Goal: Task Accomplishment & Management: Manage account settings

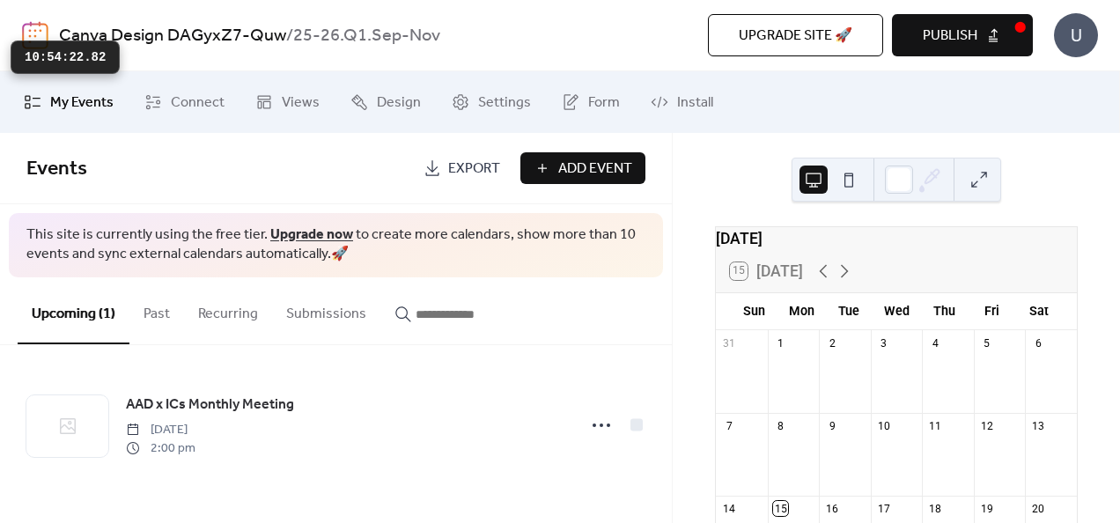
click at [551, 39] on div "Canva Design DAGyxZ7-Quw / 25-26.Q1.Sep-Nov" at bounding box center [314, 35] width 510 height 33
click at [155, 321] on button "Past" at bounding box center [156, 309] width 55 height 65
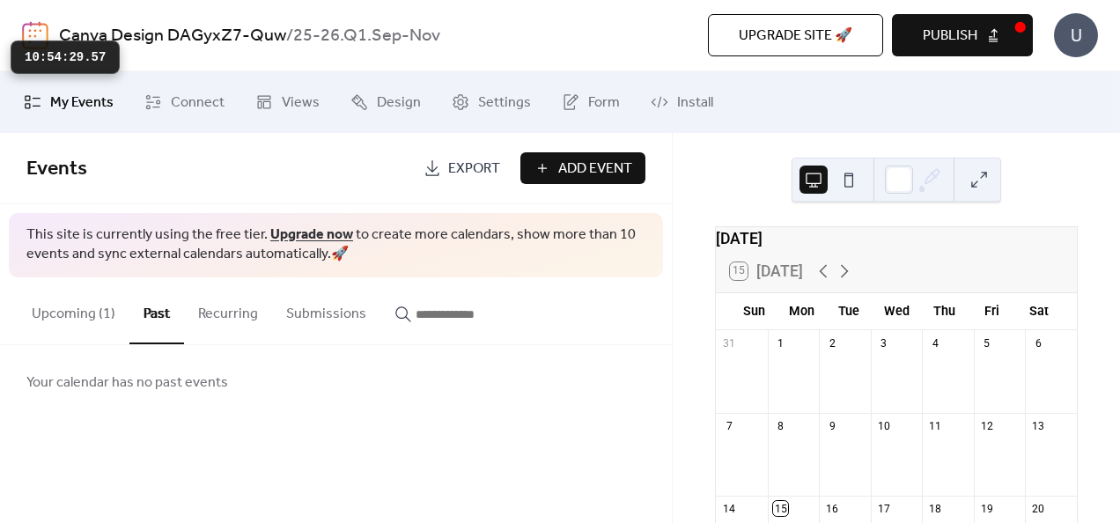
click at [97, 313] on button "Upcoming (1)" at bounding box center [74, 309] width 112 height 65
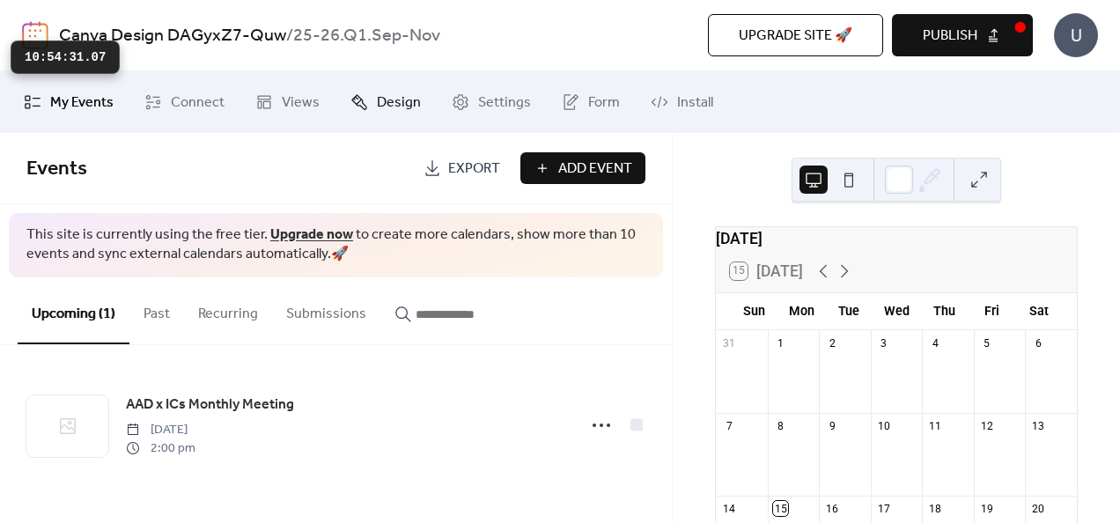
click at [377, 110] on span "Design" at bounding box center [399, 102] width 44 height 21
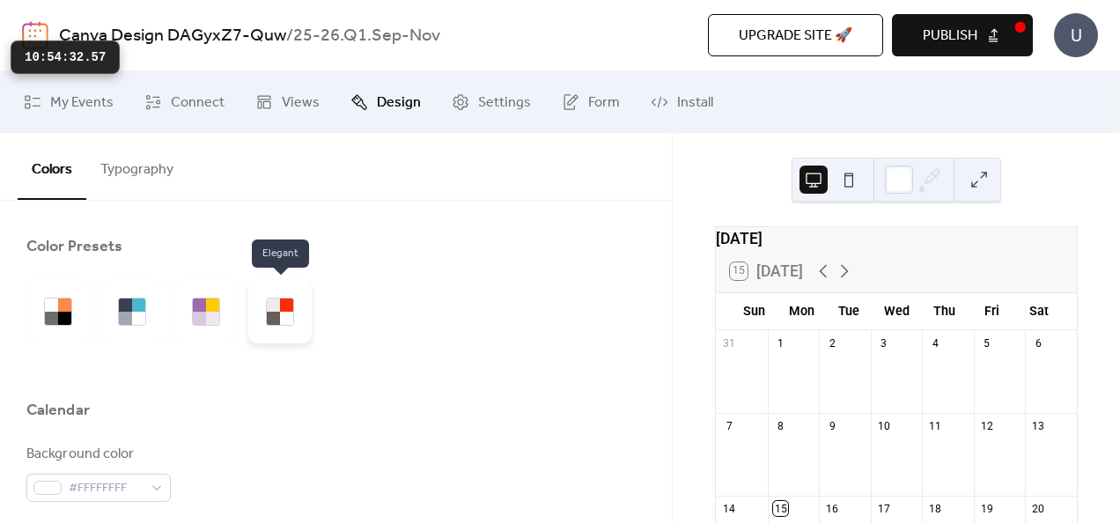
click at [294, 307] on div at bounding box center [279, 311] width 63 height 63
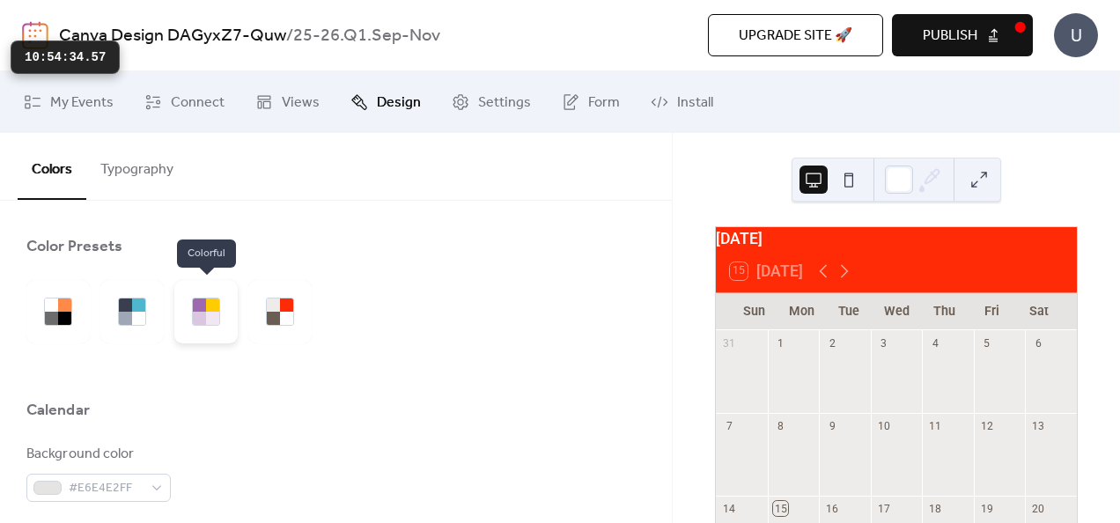
click at [211, 314] on div at bounding box center [212, 318] width 13 height 13
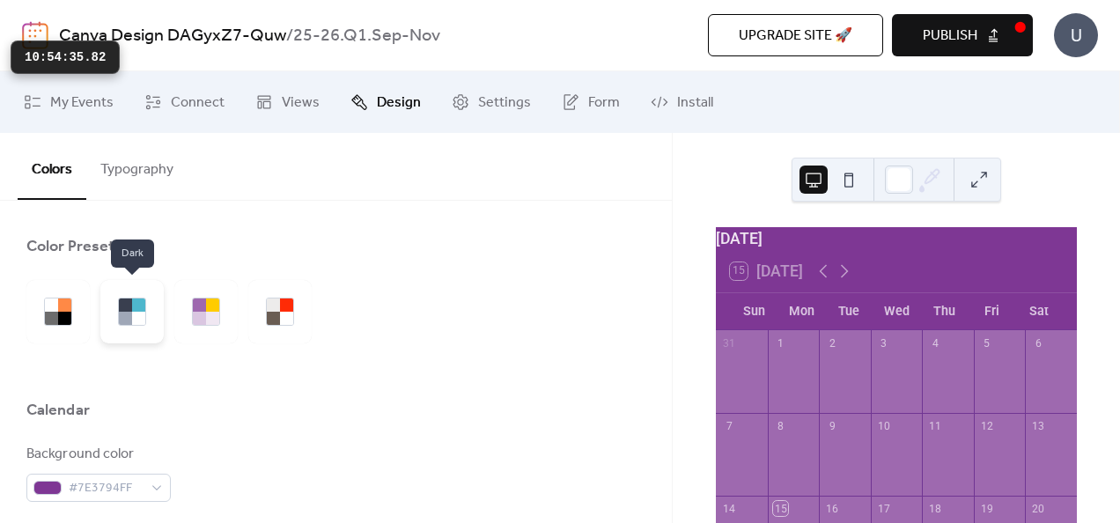
click at [114, 312] on div at bounding box center [131, 311] width 63 height 63
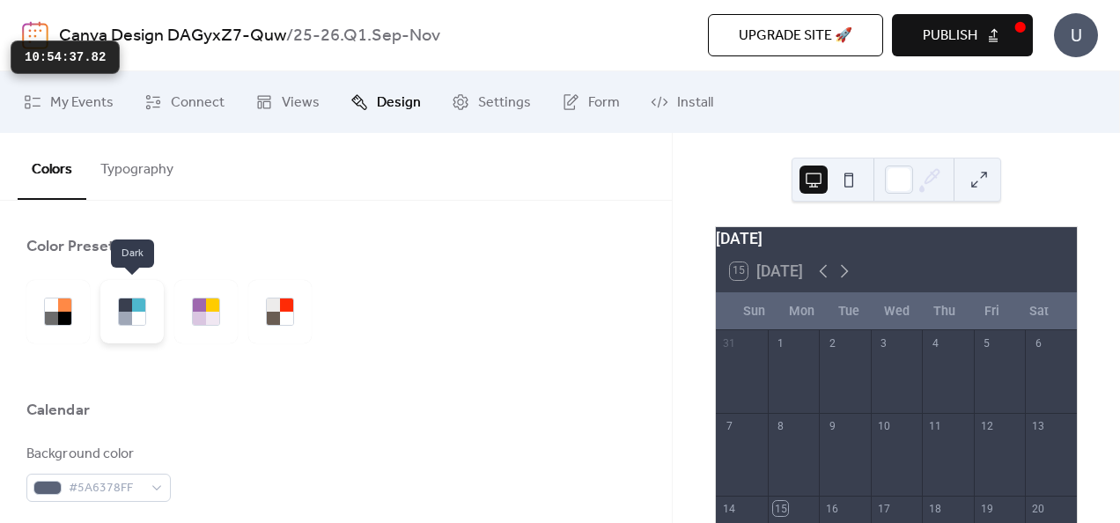
click at [123, 315] on div at bounding box center [125, 318] width 13 height 13
click at [69, 321] on div at bounding box center [64, 318] width 13 height 13
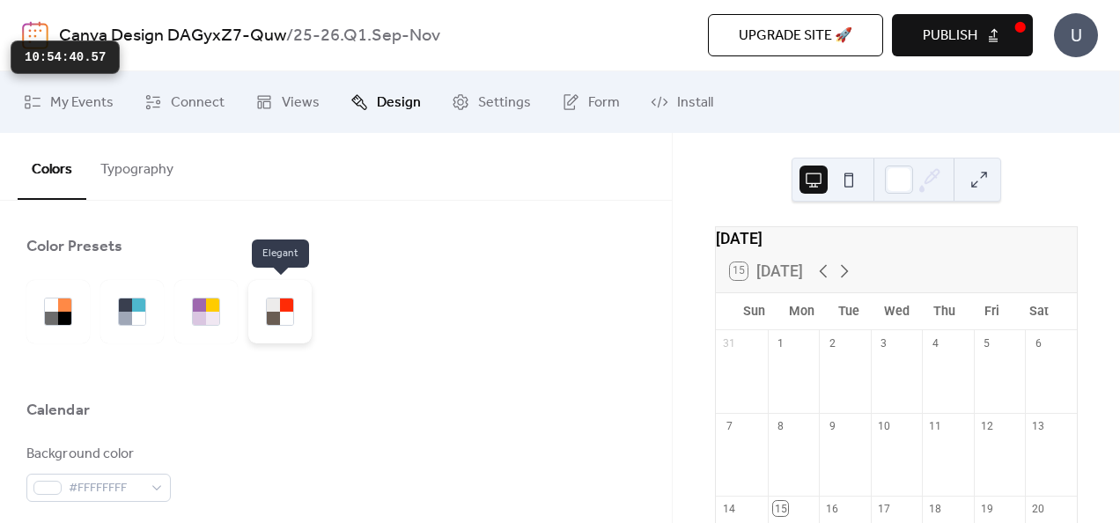
click at [269, 315] on div at bounding box center [273, 318] width 13 height 13
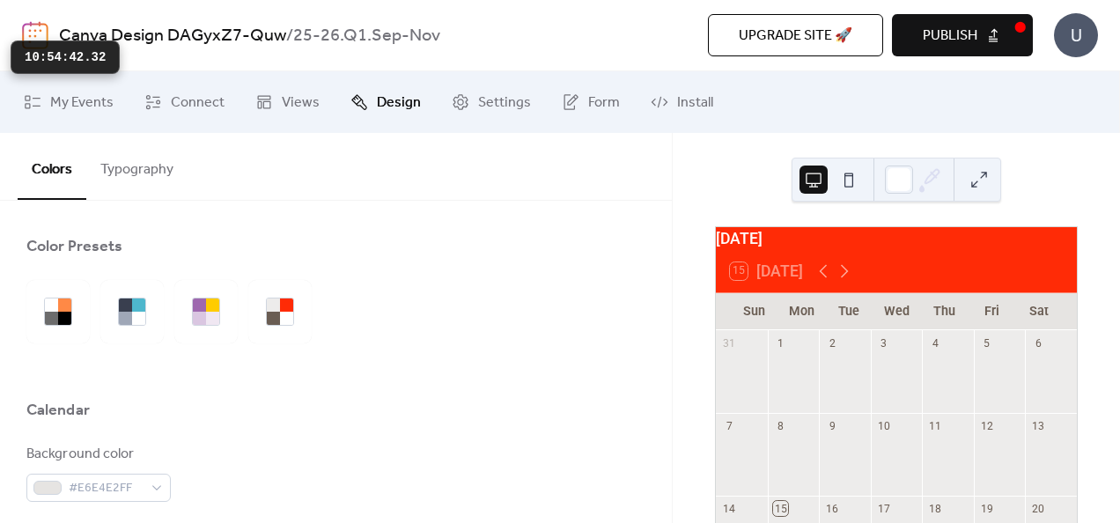
click at [877, 262] on div "15 [DATE]" at bounding box center [896, 271] width 361 height 42
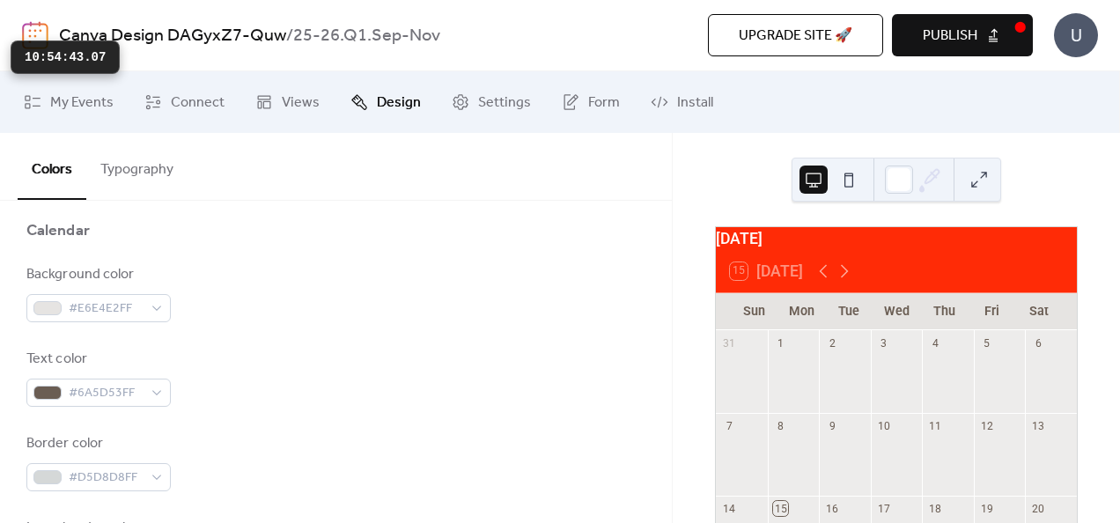
scroll to position [183, 0]
drag, startPoint x: 165, startPoint y: 181, endPoint x: 141, endPoint y: 269, distance: 90.4
click at [141, 269] on div "Background color" at bounding box center [96, 271] width 141 height 21
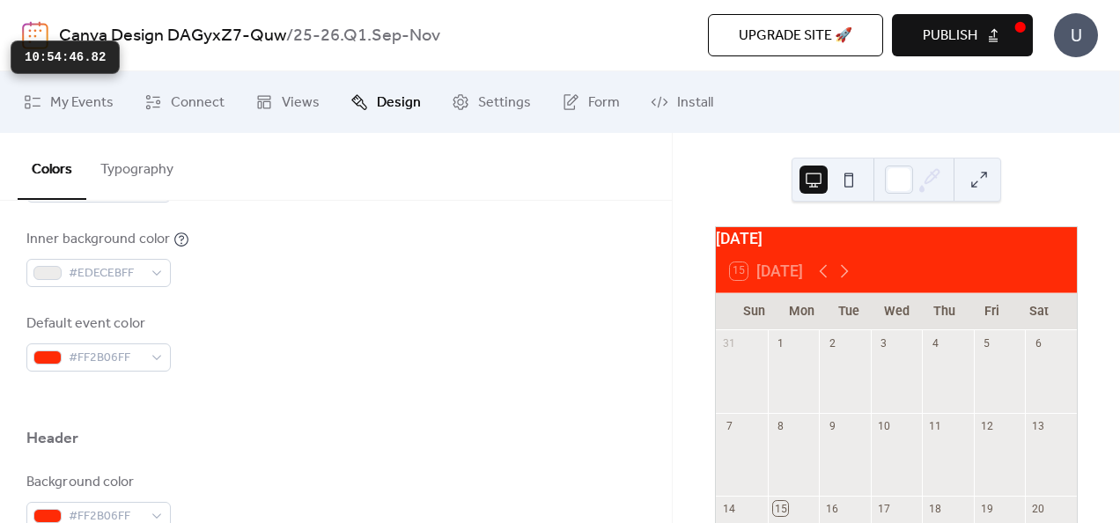
scroll to position [554, 0]
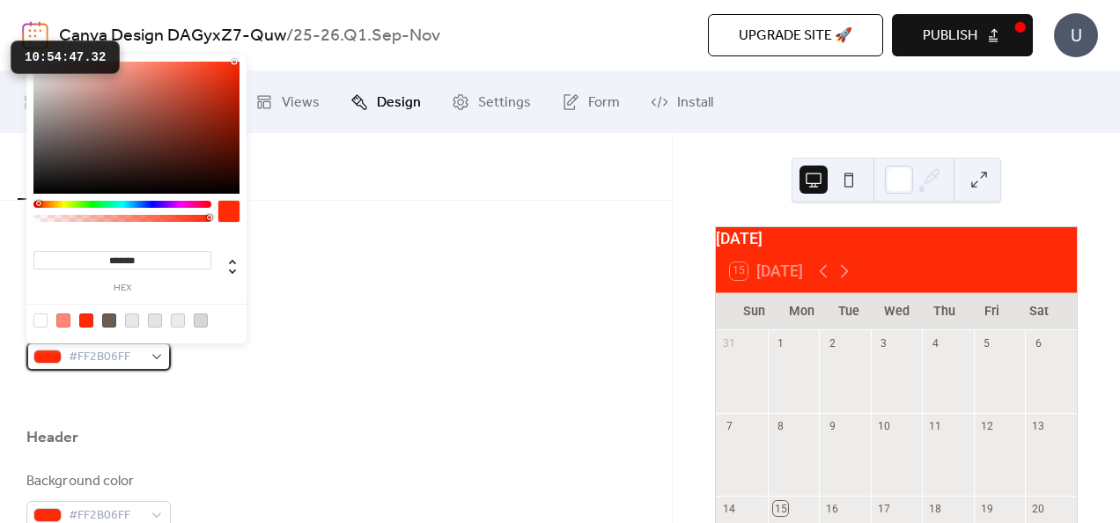
click at [146, 356] on div "#FF2B06FF" at bounding box center [98, 357] width 144 height 28
click at [63, 321] on div at bounding box center [63, 321] width 14 height 14
type input "*******"
click at [65, 316] on div at bounding box center [63, 321] width 14 height 14
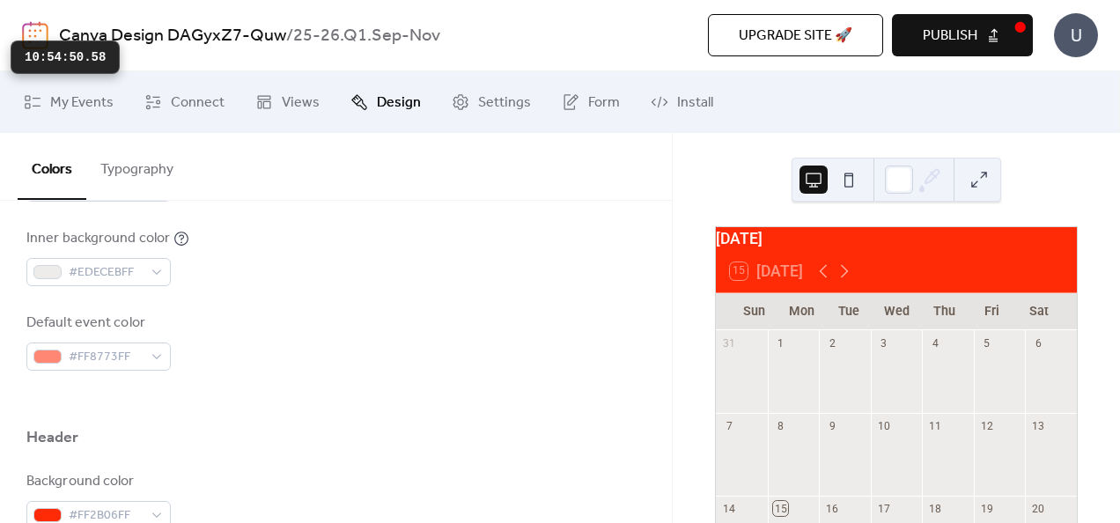
click at [262, 365] on div "Default event color #FF8773FF" at bounding box center [335, 342] width 619 height 58
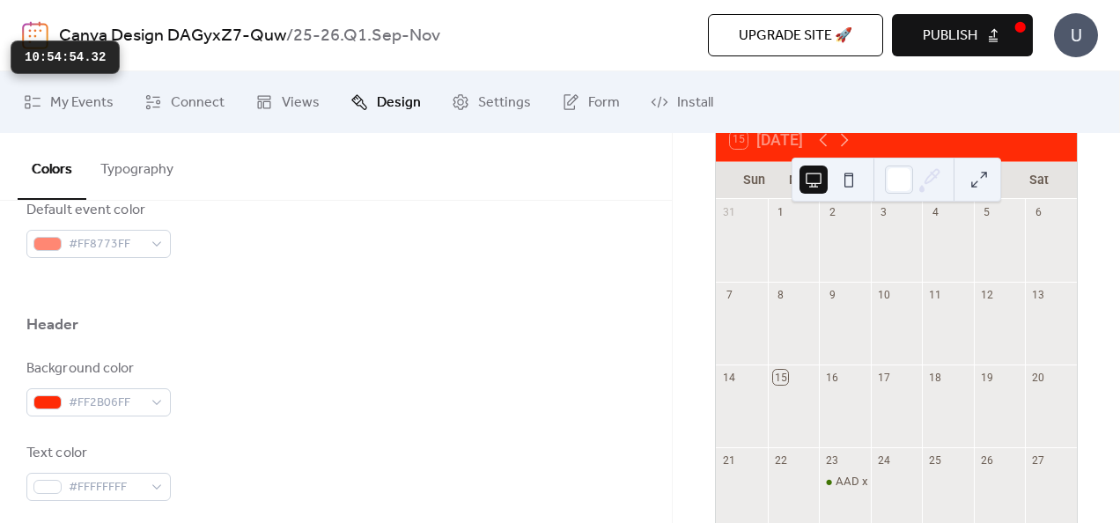
scroll to position [136, 0]
click at [112, 417] on div "Background color #FF2B06FF Text color #FFFFFFFF Border color #FF8773FF" at bounding box center [335, 471] width 619 height 227
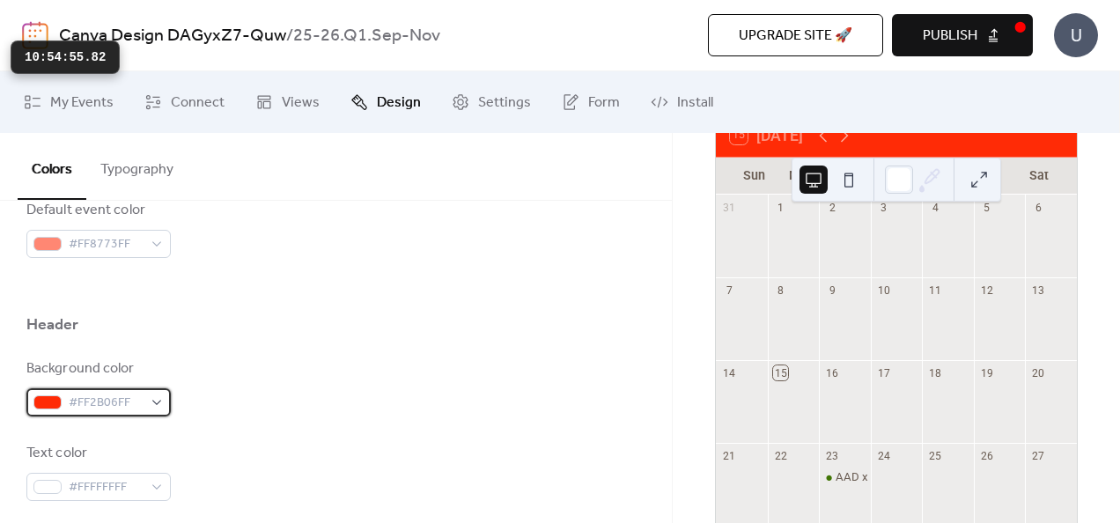
click at [115, 403] on span "#FF2B06FF" at bounding box center [106, 403] width 74 height 21
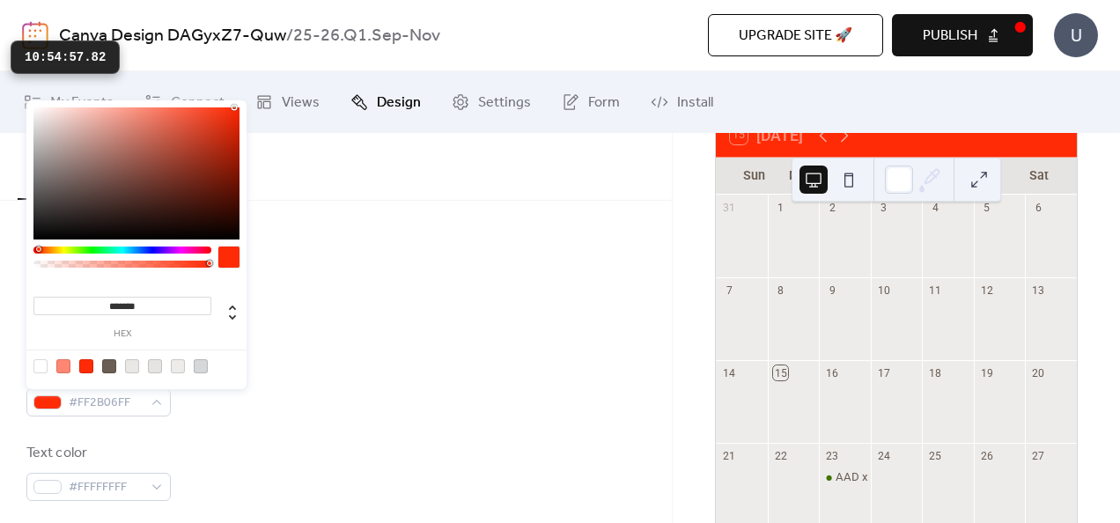
type input "***"
drag, startPoint x: 90, startPoint y: 266, endPoint x: 81, endPoint y: 264, distance: 9.0
click at [81, 264] on div at bounding box center [122, 264] width 173 height 7
click at [81, 264] on div at bounding box center [81, 263] width 5 height 5
click at [72, 266] on div at bounding box center [122, 264] width 173 height 7
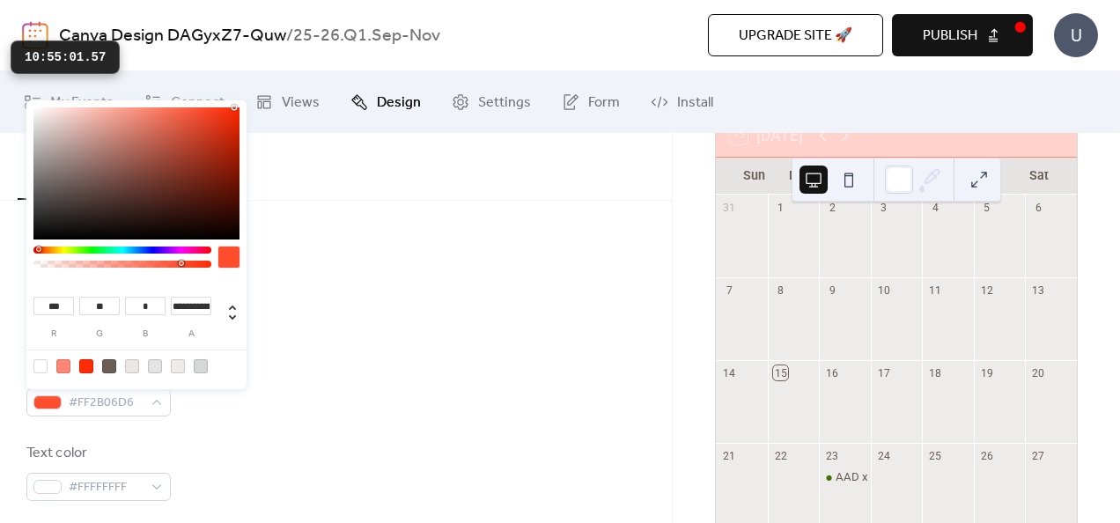
type input "*"
drag, startPoint x: 70, startPoint y: 267, endPoint x: 238, endPoint y: 282, distance: 168.9
click at [238, 282] on div "*** r ** g * b * a" at bounding box center [136, 244] width 220 height 289
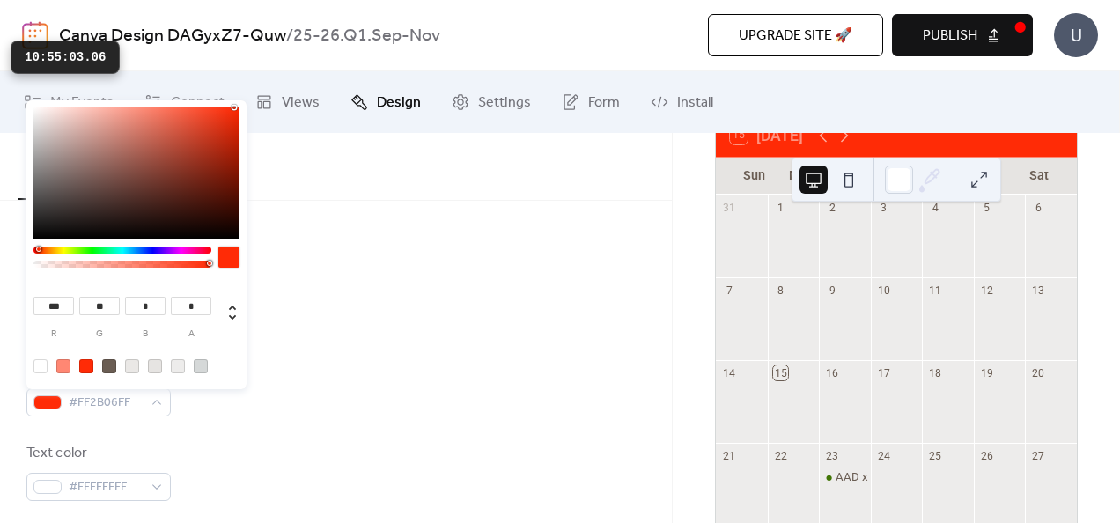
type input "*"
type input "***"
click at [127, 248] on div at bounding box center [122, 250] width 178 height 7
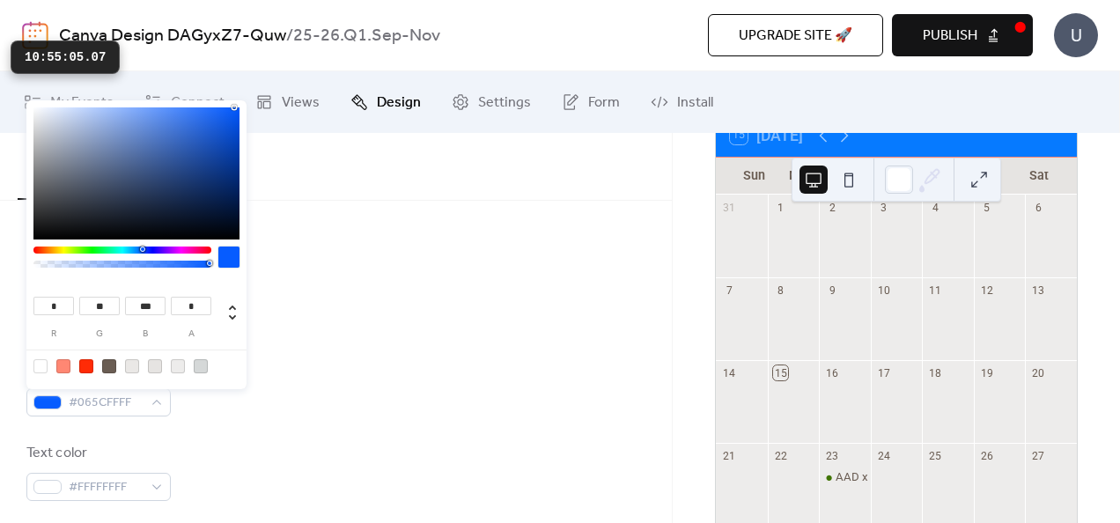
type input "***"
click at [141, 248] on div at bounding box center [122, 250] width 178 height 7
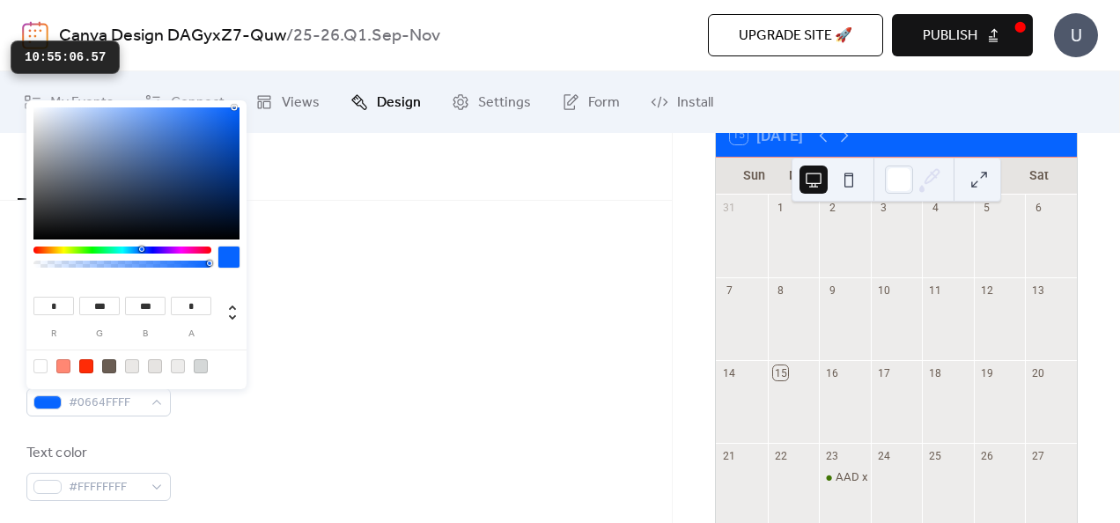
drag, startPoint x: 262, startPoint y: 448, endPoint x: 262, endPoint y: 424, distance: 24.7
click at [262, 424] on div "Background color #0664FFFF Text color #FFFFFFFF Border color #FF8773FF" at bounding box center [335, 471] width 619 height 227
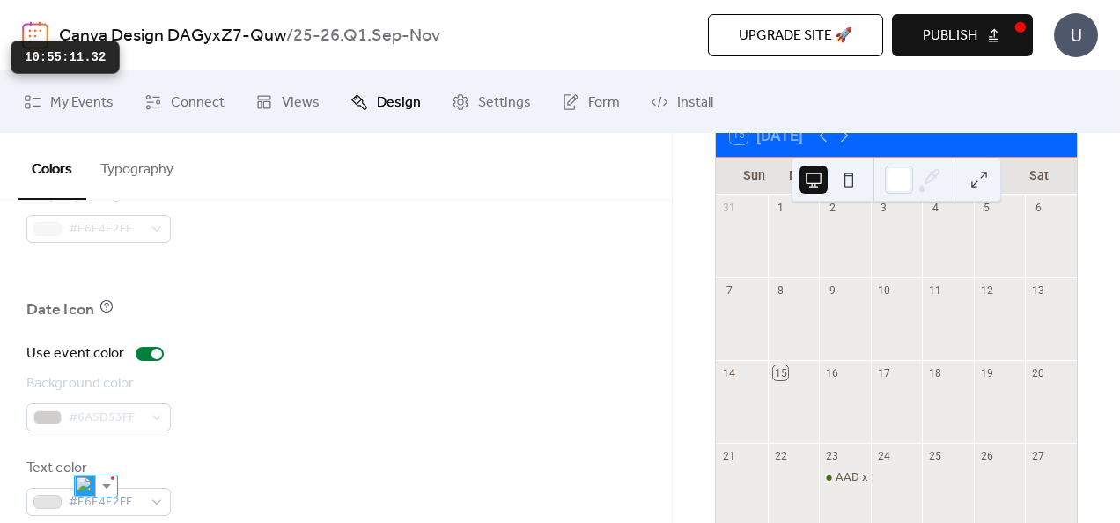
scroll to position [1357, 0]
click at [983, 19] on button "Publish" at bounding box center [962, 35] width 141 height 42
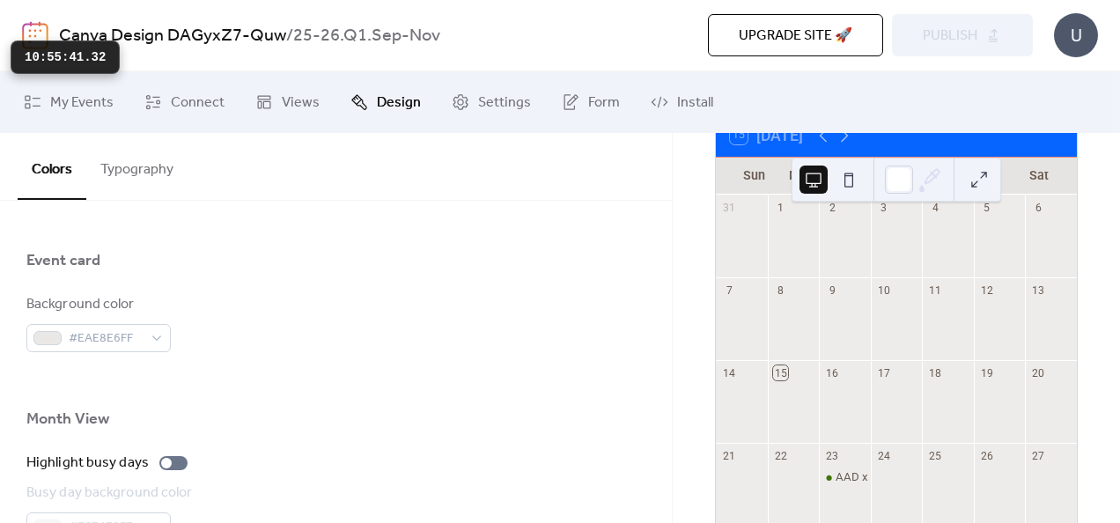
scroll to position [1051, 0]
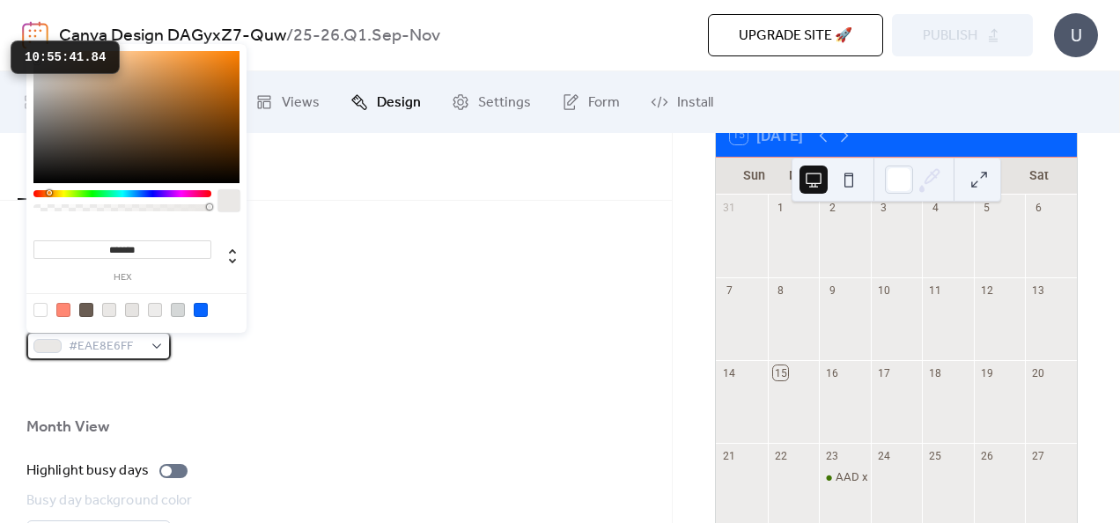
click at [134, 341] on span "#EAE8E6FF" at bounding box center [106, 346] width 74 height 21
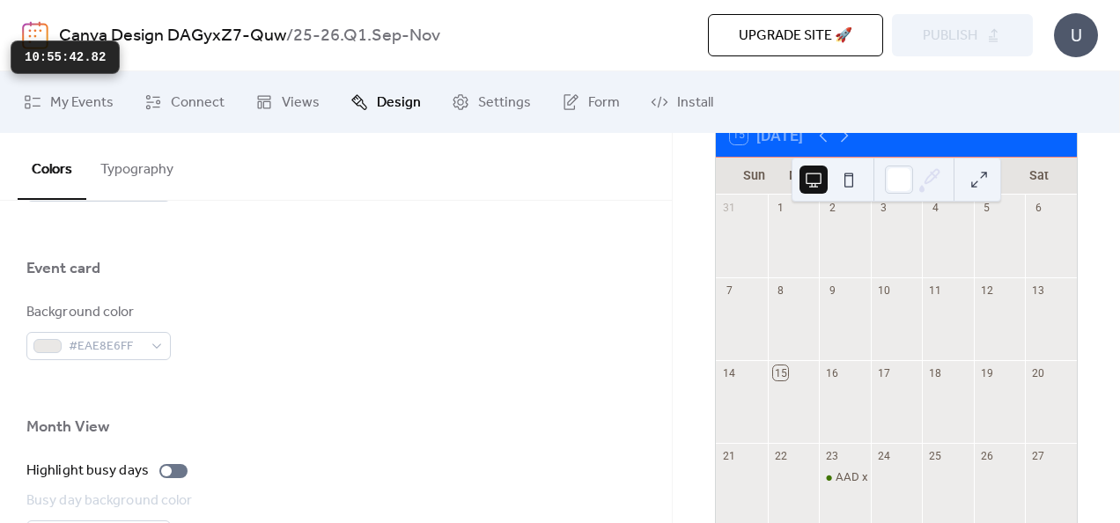
click at [349, 304] on div "Background color #EAE8E6FF" at bounding box center [335, 331] width 619 height 58
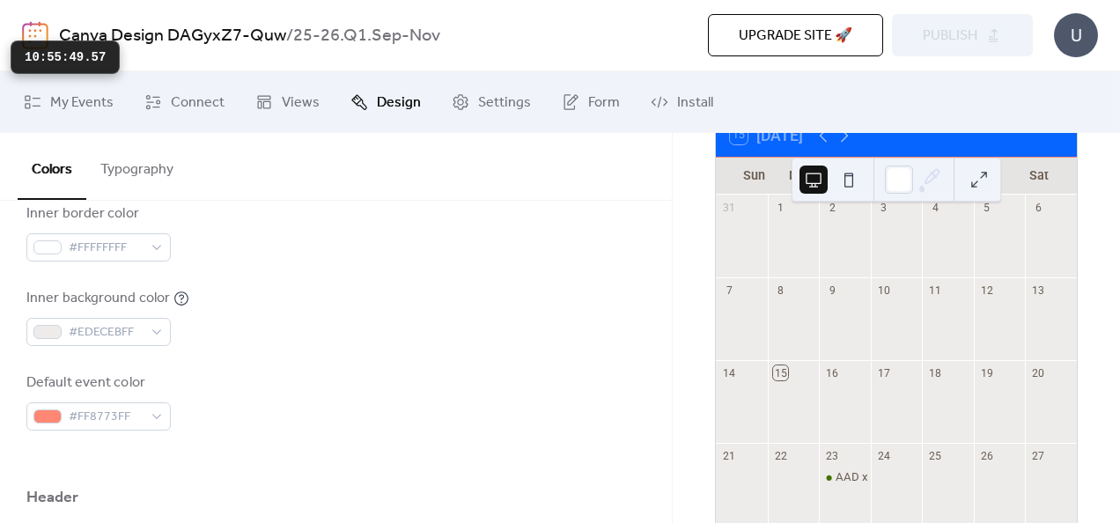
scroll to position [490, 0]
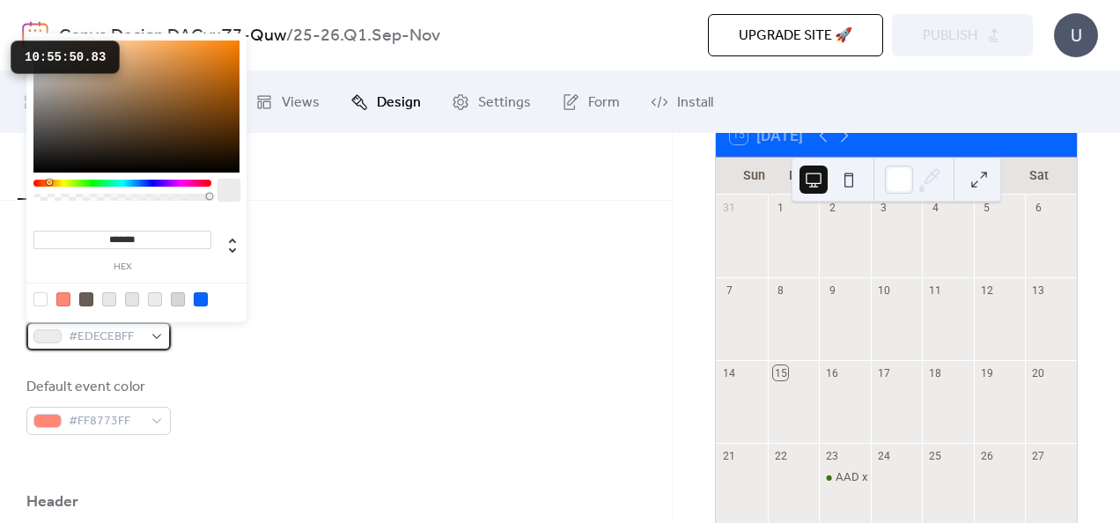
click at [135, 335] on span "#EDECEBFF" at bounding box center [106, 337] width 74 height 21
type input "***"
type input "*"
drag, startPoint x: 112, startPoint y: 197, endPoint x: 24, endPoint y: 199, distance: 88.1
click at [4, 199] on body "Canva Design DAGyxZ7-Quw / 25-26.Q1.Sep-Nov Upgrade site 🚀 Preview Publish U My…" at bounding box center [560, 261] width 1120 height 523
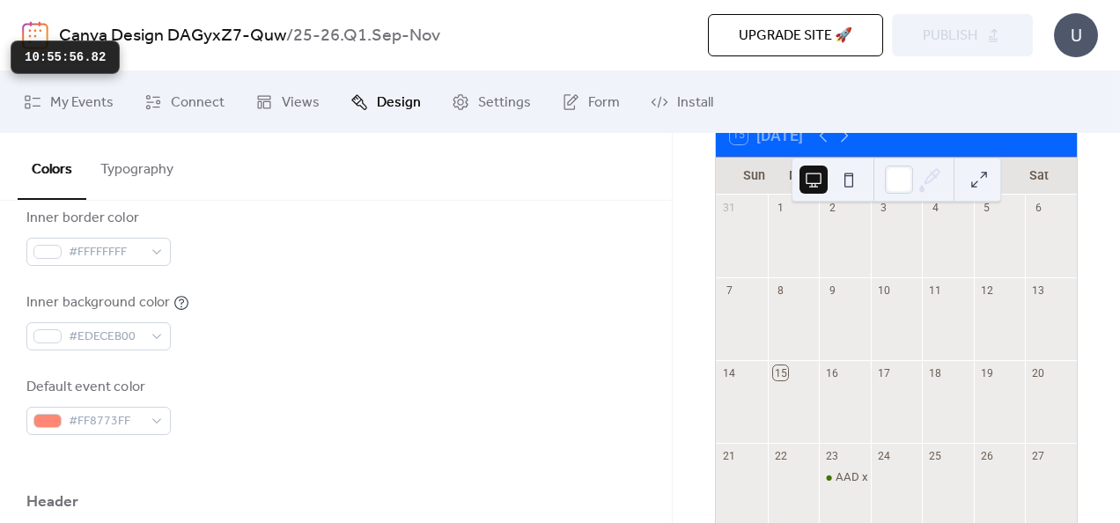
click at [292, 361] on div "Background color #E6E4E2FF Text color #6A5D53FF Border color #D5D8D8FF Inner bo…" at bounding box center [335, 194] width 619 height 481
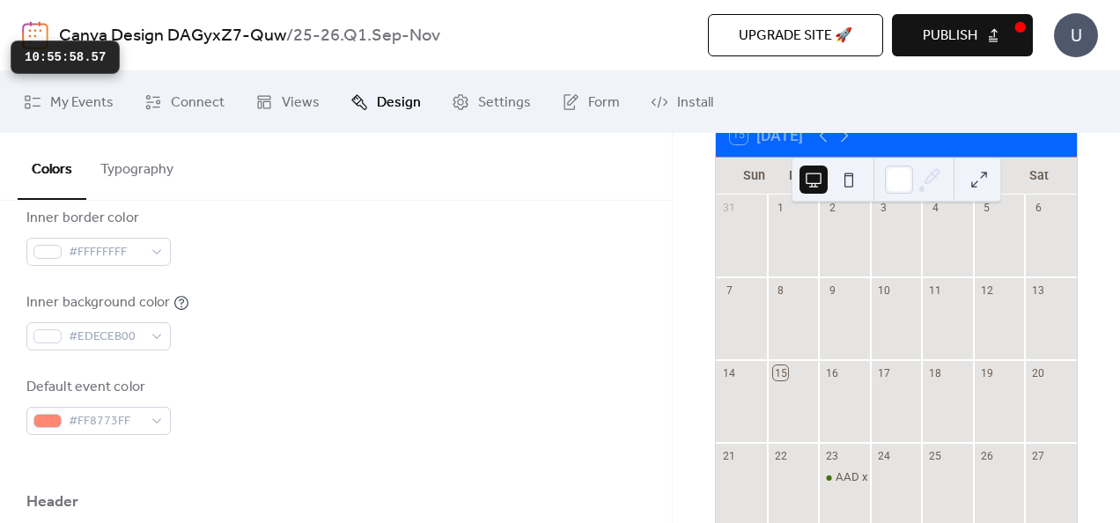
click at [977, 35] on button "Publish" at bounding box center [962, 35] width 141 height 42
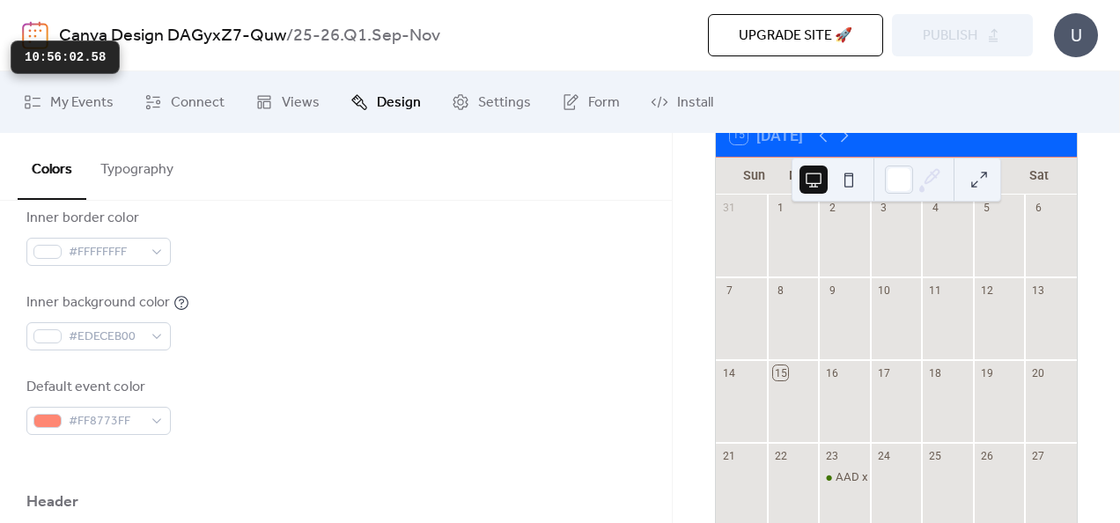
click at [841, 182] on button at bounding box center [849, 180] width 28 height 28
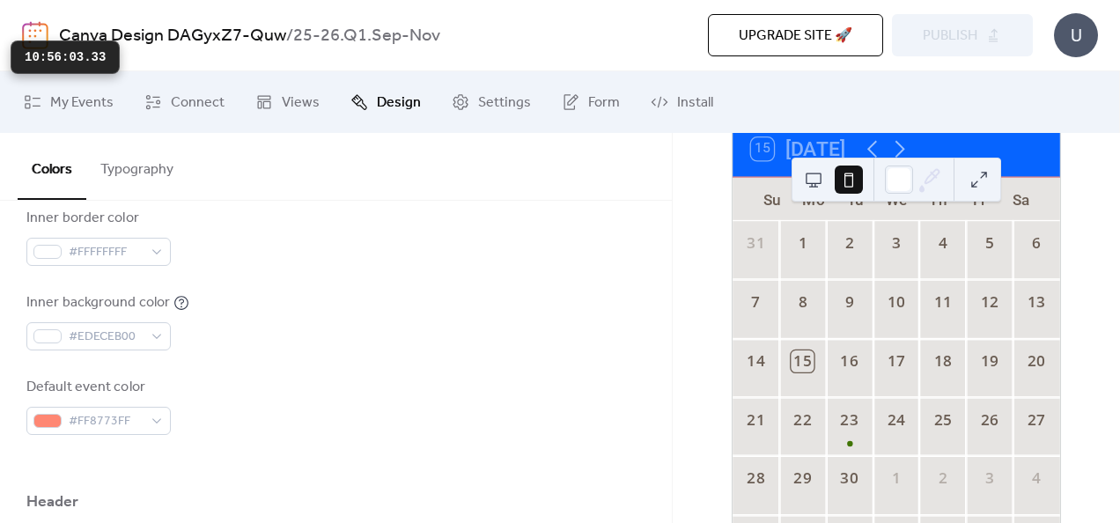
click at [807, 180] on button at bounding box center [814, 180] width 28 height 28
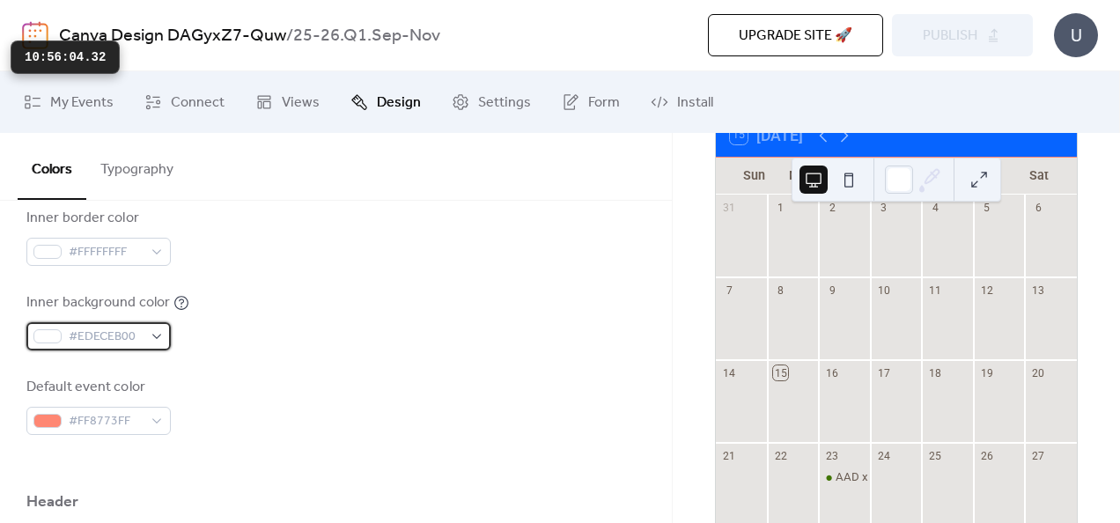
click at [85, 337] on span "#EDECEB00" at bounding box center [106, 337] width 74 height 21
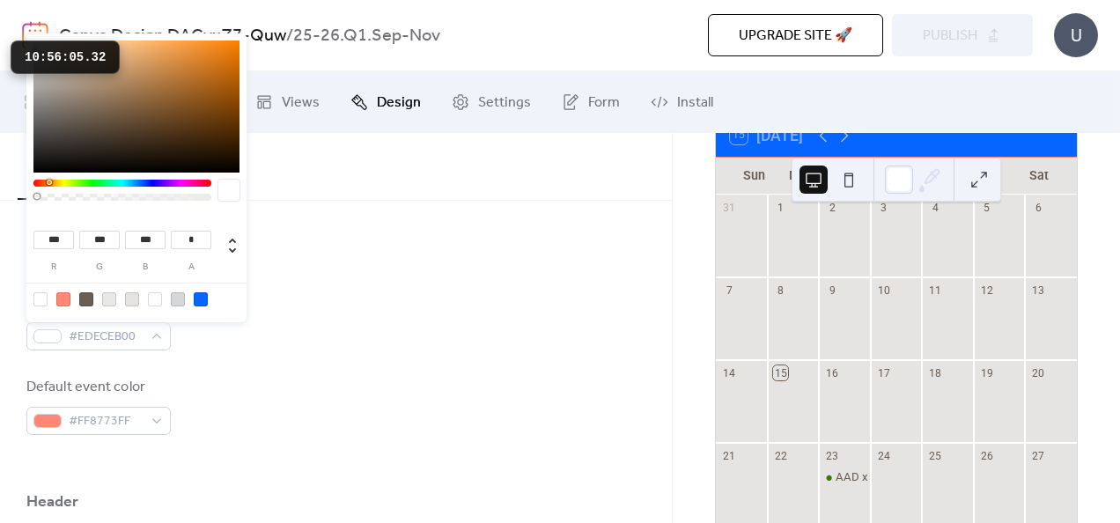
click at [38, 299] on div at bounding box center [40, 299] width 14 height 14
type input "***"
type input "*"
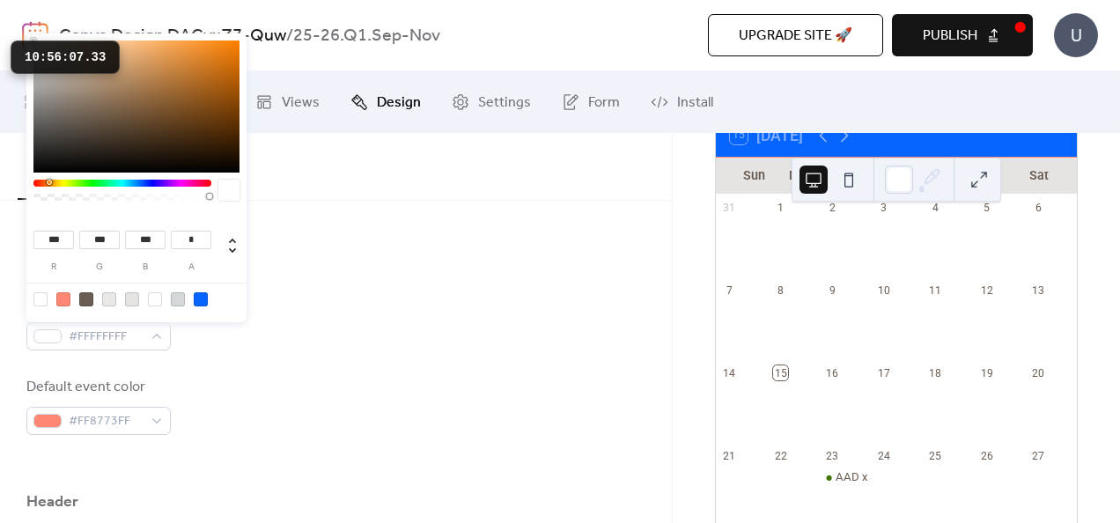
click at [212, 373] on div "Background color #E6E4E2FF Text color #6A5D53FF Border color #D5D8D8FF Inner bo…" at bounding box center [335, 194] width 619 height 481
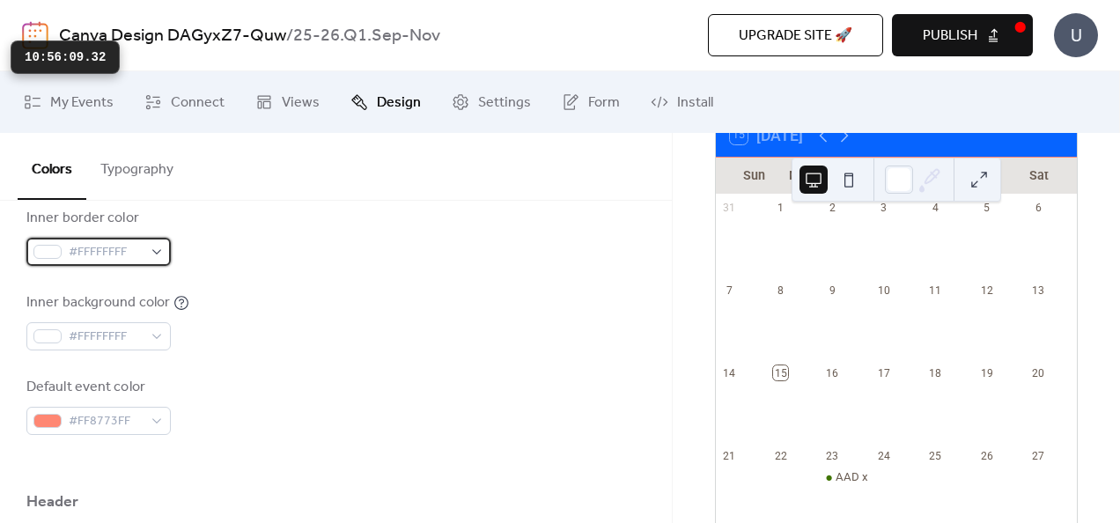
click at [141, 252] on span "#FFFFFFFF" at bounding box center [106, 252] width 74 height 21
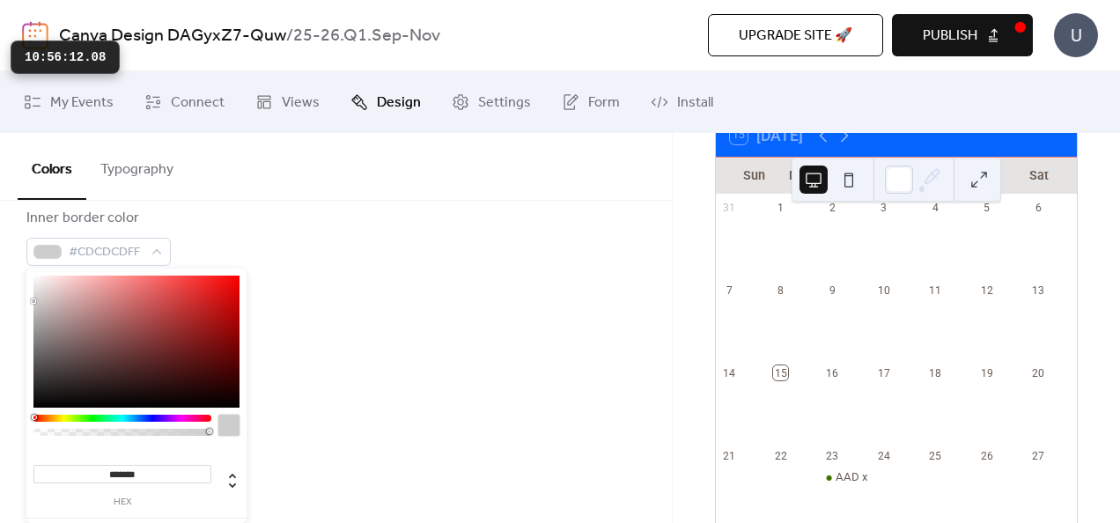
type input "*******"
drag, startPoint x: 37, startPoint y: 341, endPoint x: 26, endPoint y: 300, distance: 42.1
click at [26, 300] on body "Canva Design DAGyxZ7-Quw / 25-26.Q1.Sep-Nov Upgrade site 🚀 Preview Publish U My…" at bounding box center [560, 261] width 1120 height 523
click at [312, 292] on div "Inner background color #FFFFFFFF" at bounding box center [335, 321] width 619 height 58
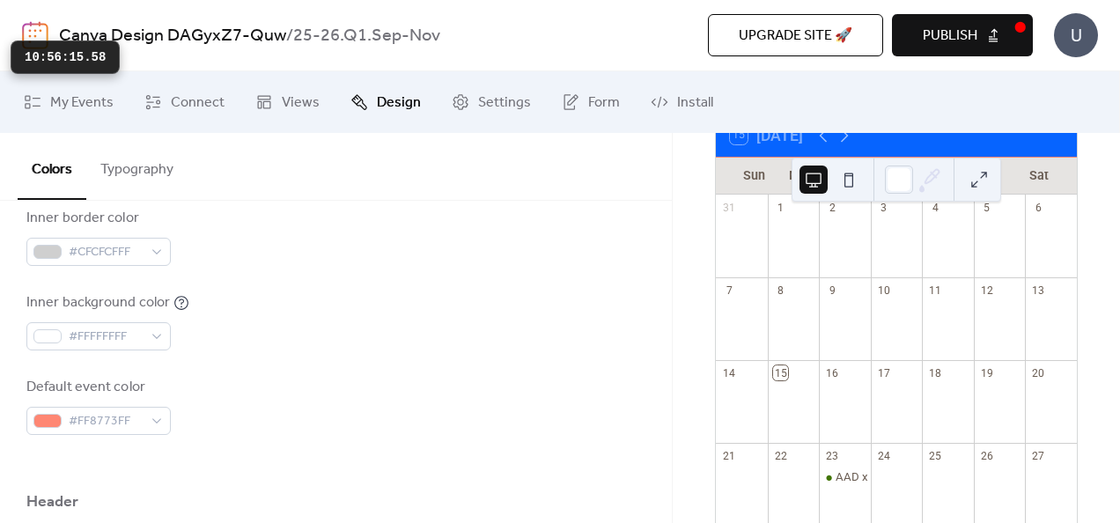
click at [965, 42] on span "Publish" at bounding box center [950, 36] width 55 height 21
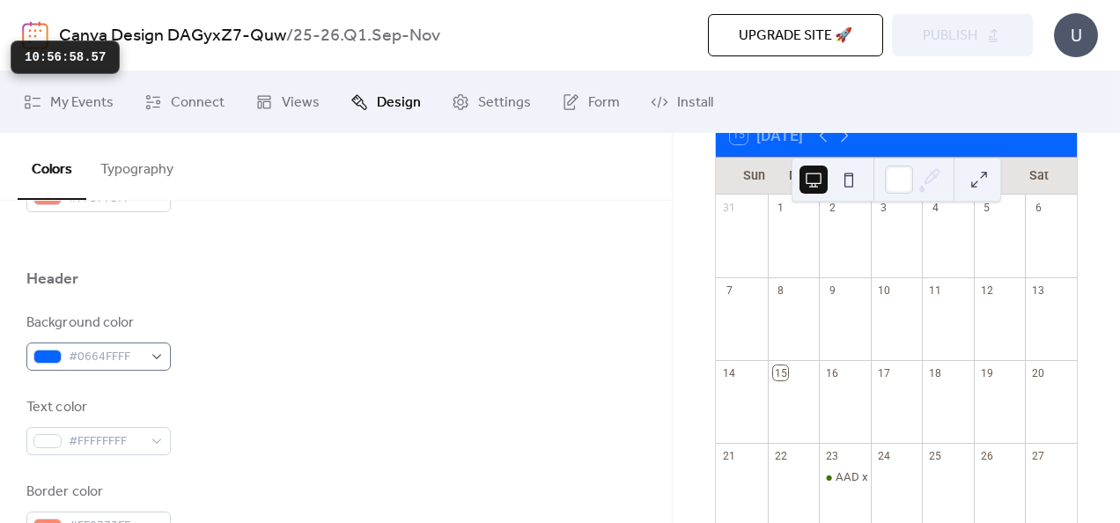
scroll to position [713, 0]
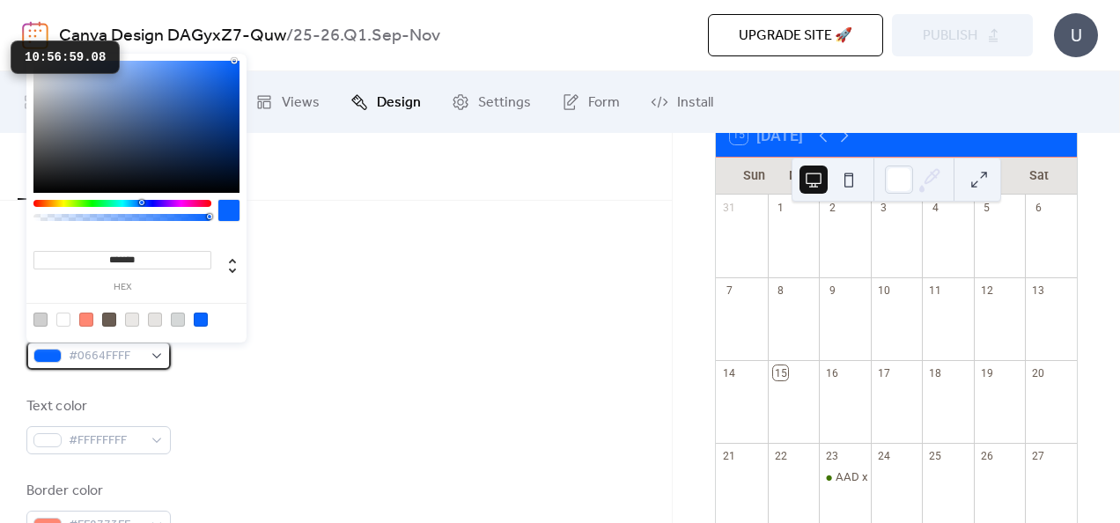
click at [120, 350] on span "#0664FFFF" at bounding box center [106, 356] width 74 height 21
click at [141, 255] on input "*******" at bounding box center [122, 260] width 178 height 18
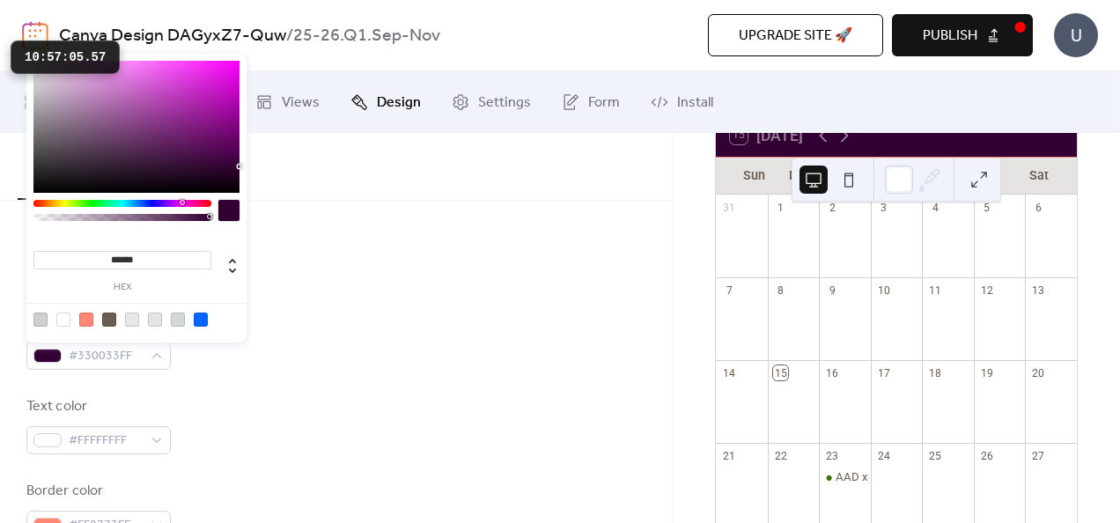
type input "*******"
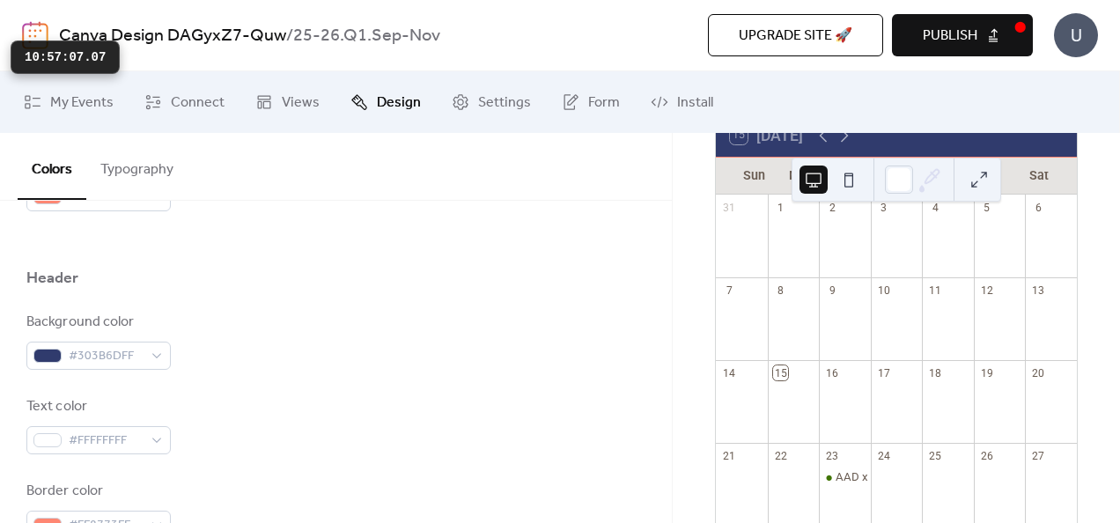
click at [314, 379] on div "Background color #303B6DFF Text color #FFFFFFFF Border color #FF8773FF" at bounding box center [335, 425] width 619 height 227
click at [993, 34] on button "Publish" at bounding box center [962, 35] width 141 height 42
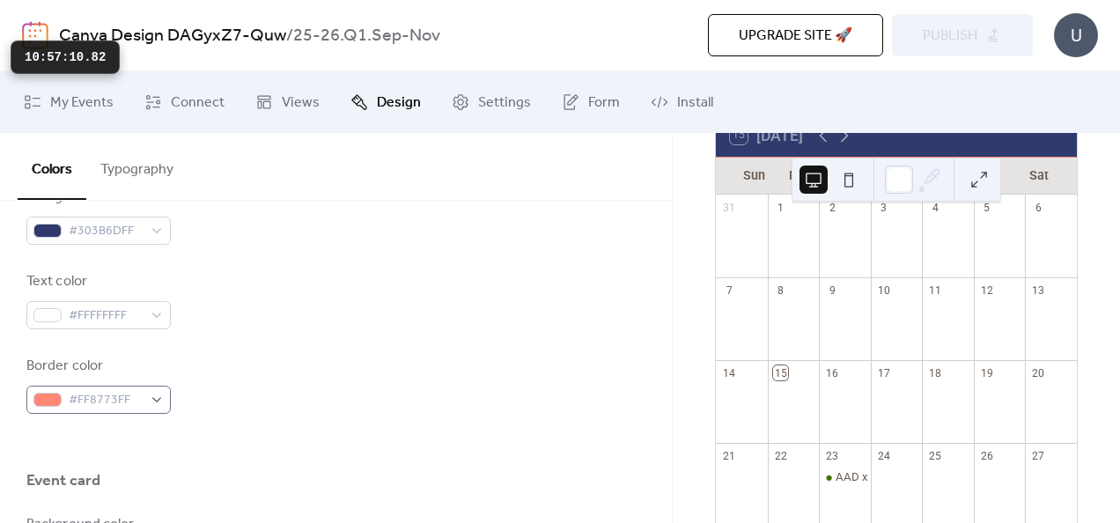
scroll to position [839, 0]
click at [100, 400] on span "#FF8773FF" at bounding box center [106, 399] width 74 height 21
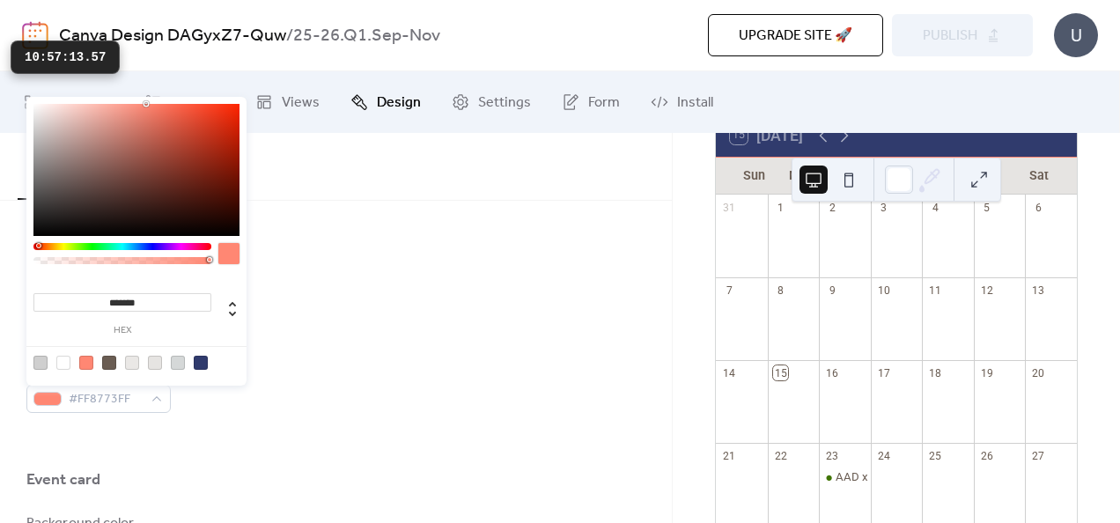
click at [65, 370] on div at bounding box center [137, 362] width 224 height 33
click at [67, 367] on div at bounding box center [63, 363] width 14 height 14
type input "*******"
click at [63, 365] on div at bounding box center [63, 363] width 14 height 14
click at [59, 361] on div at bounding box center [63, 363] width 14 height 14
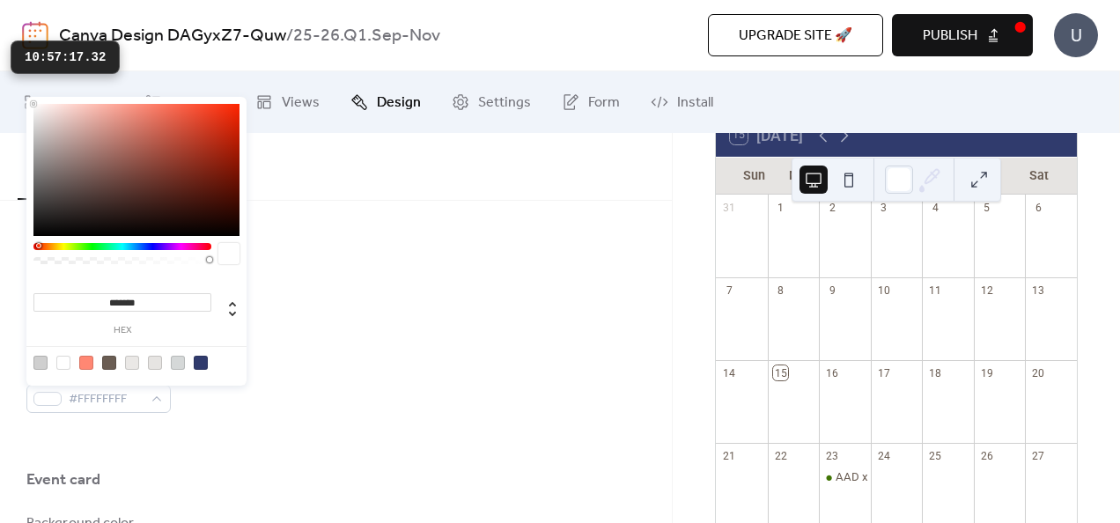
click at [58, 359] on div at bounding box center [63, 363] width 14 height 14
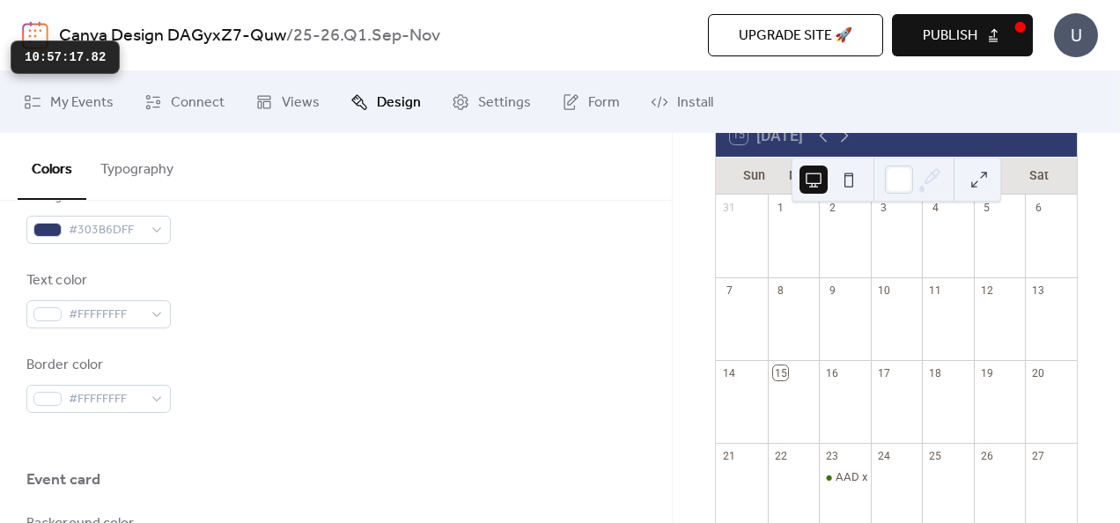
click at [387, 359] on div "Border color #FFFFFFFF" at bounding box center [335, 384] width 619 height 58
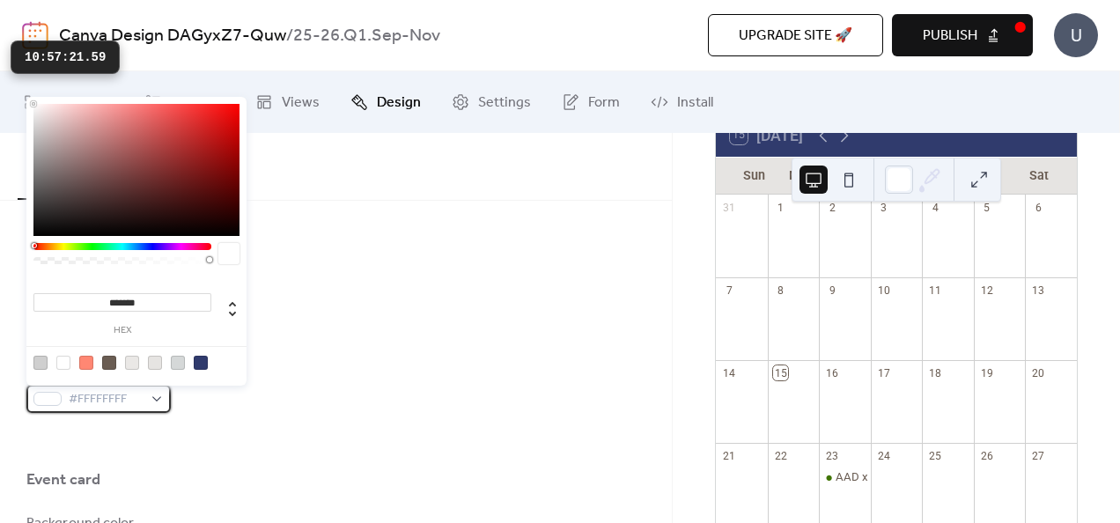
click at [139, 397] on span "#FFFFFFFF" at bounding box center [106, 399] width 74 height 21
click at [41, 359] on div at bounding box center [40, 363] width 14 height 14
type input "*******"
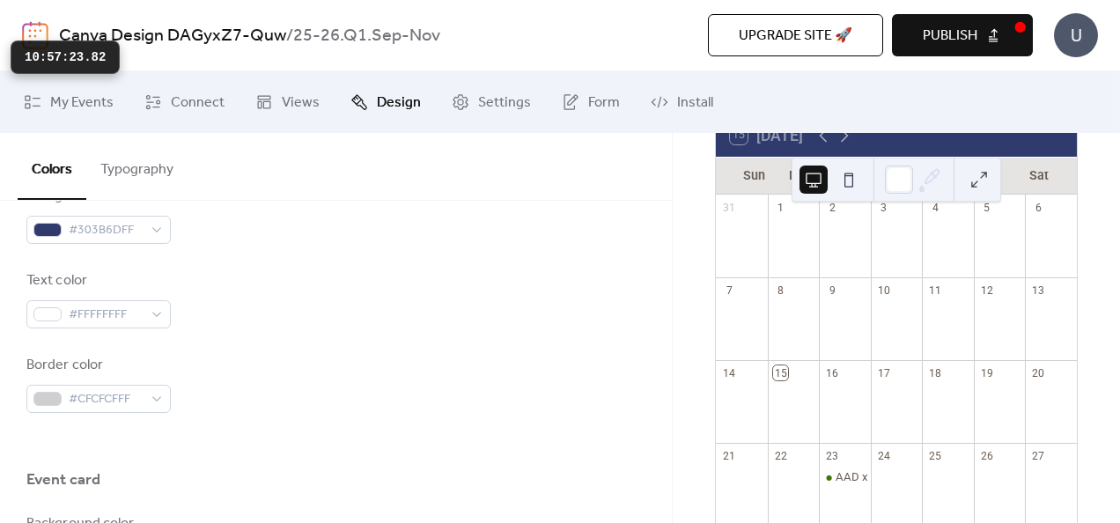
click at [391, 341] on div "Background color #303B6DFF Text color #FFFFFFFF Border color #CFCFCFFF" at bounding box center [335, 299] width 619 height 227
click at [953, 33] on span "Publish" at bounding box center [950, 36] width 55 height 21
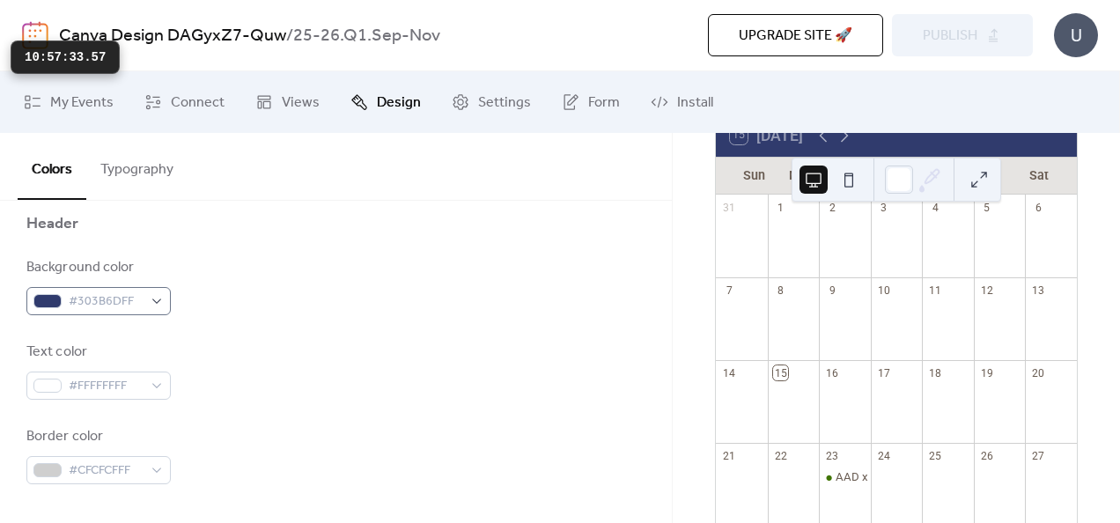
scroll to position [767, 0]
click at [128, 383] on span "#FFFFFFFF" at bounding box center [106, 387] width 74 height 21
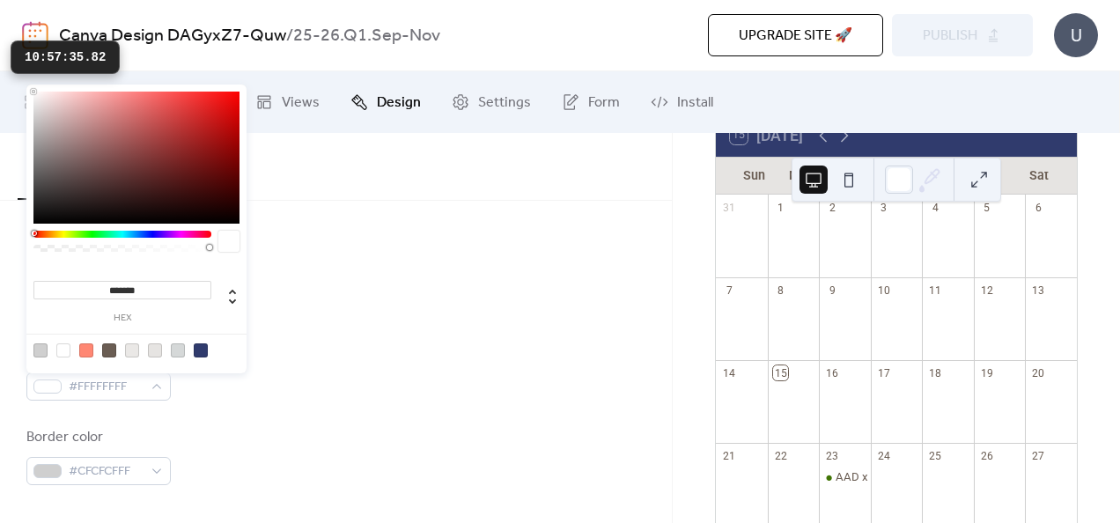
click at [65, 354] on div at bounding box center [63, 350] width 14 height 14
click at [343, 353] on div "Text color #FFFFFFFF" at bounding box center [335, 372] width 619 height 58
